Goal: Task Accomplishment & Management: Use online tool/utility

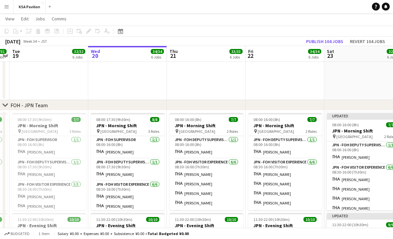
click at [131, 113] on div at bounding box center [128, 113] width 74 height 1
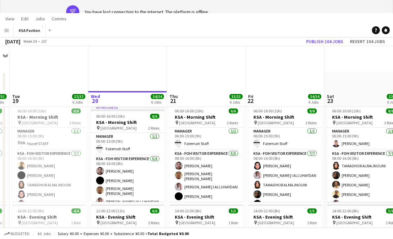
scroll to position [47, 0]
